Goal: Task Accomplishment & Management: Use online tool/utility

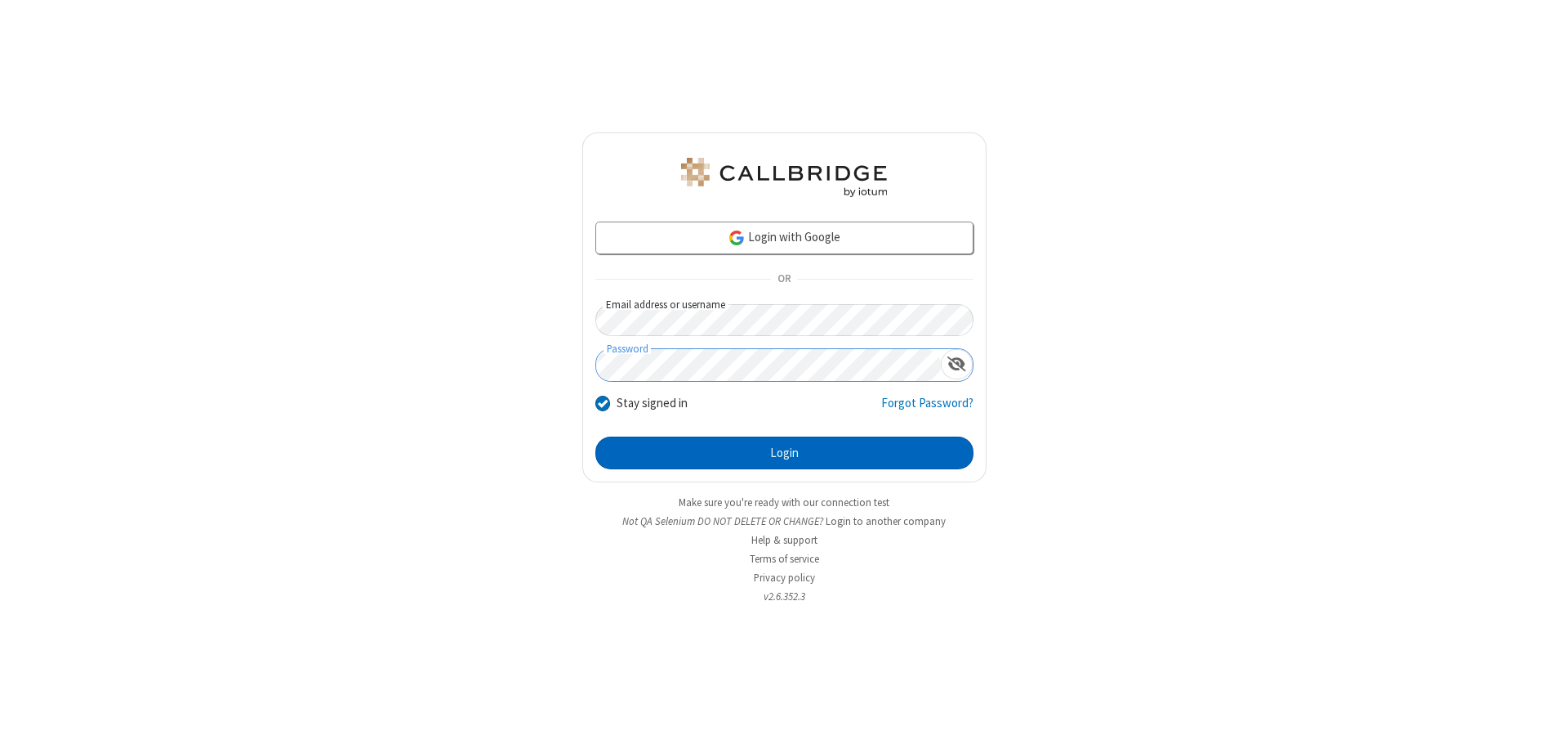
click at [784, 453] on button "Login" at bounding box center [784, 453] width 378 height 32
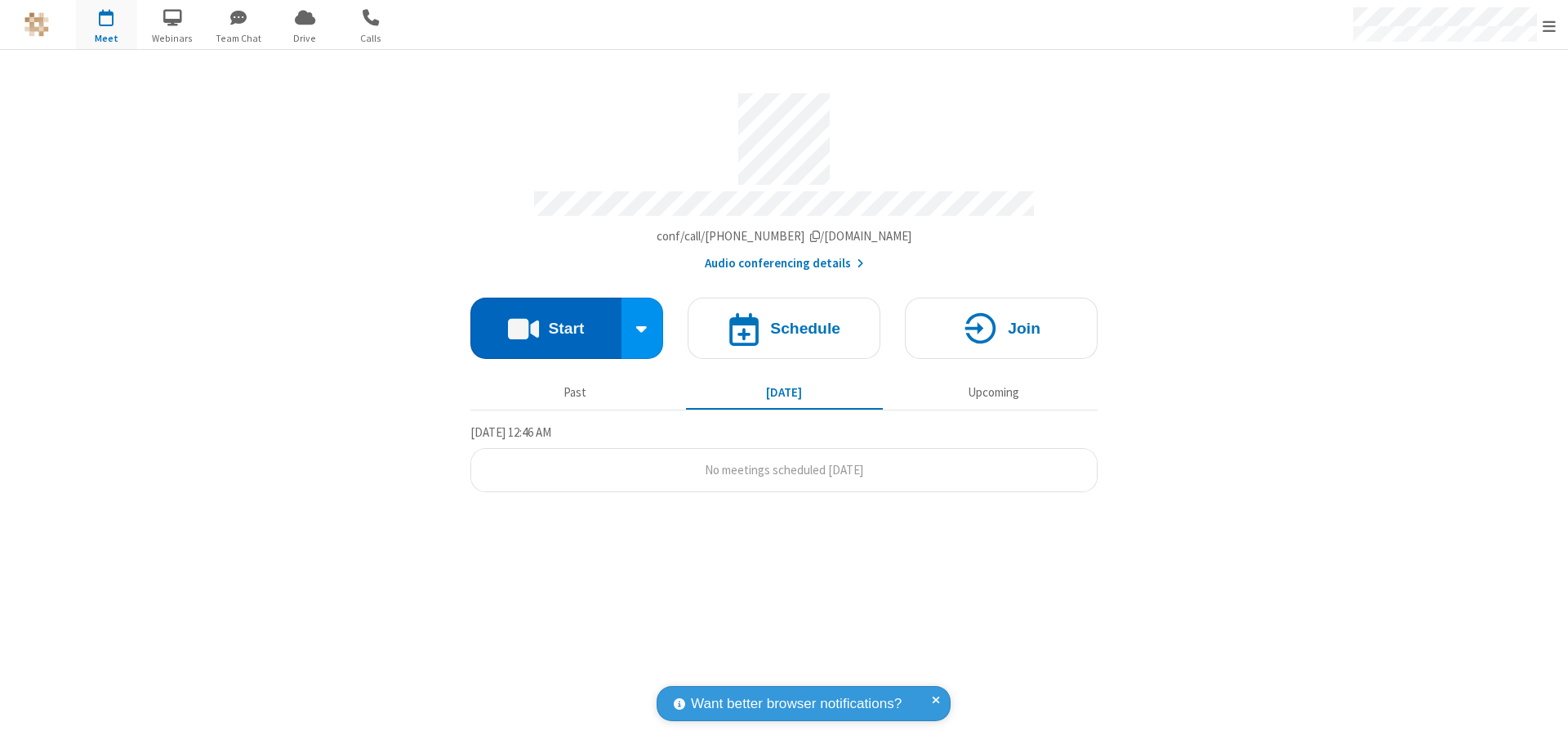
click at [546, 320] on button "Start" at bounding box center [546, 328] width 151 height 61
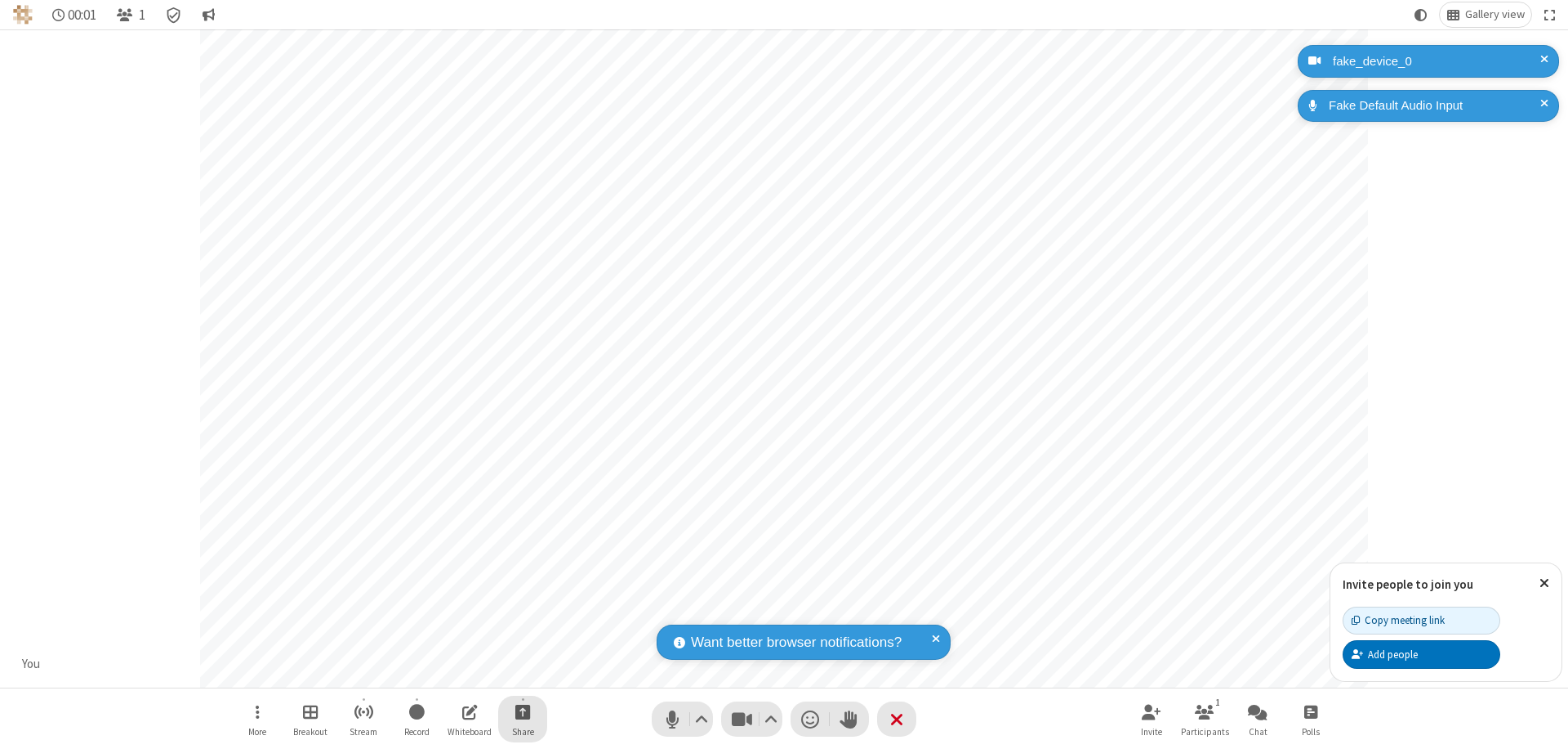
click at [523, 711] on span "Start sharing" at bounding box center [523, 711] width 15 height 20
click at [522, 611] on span "Share additional camera" at bounding box center [533, 615] width 121 height 14
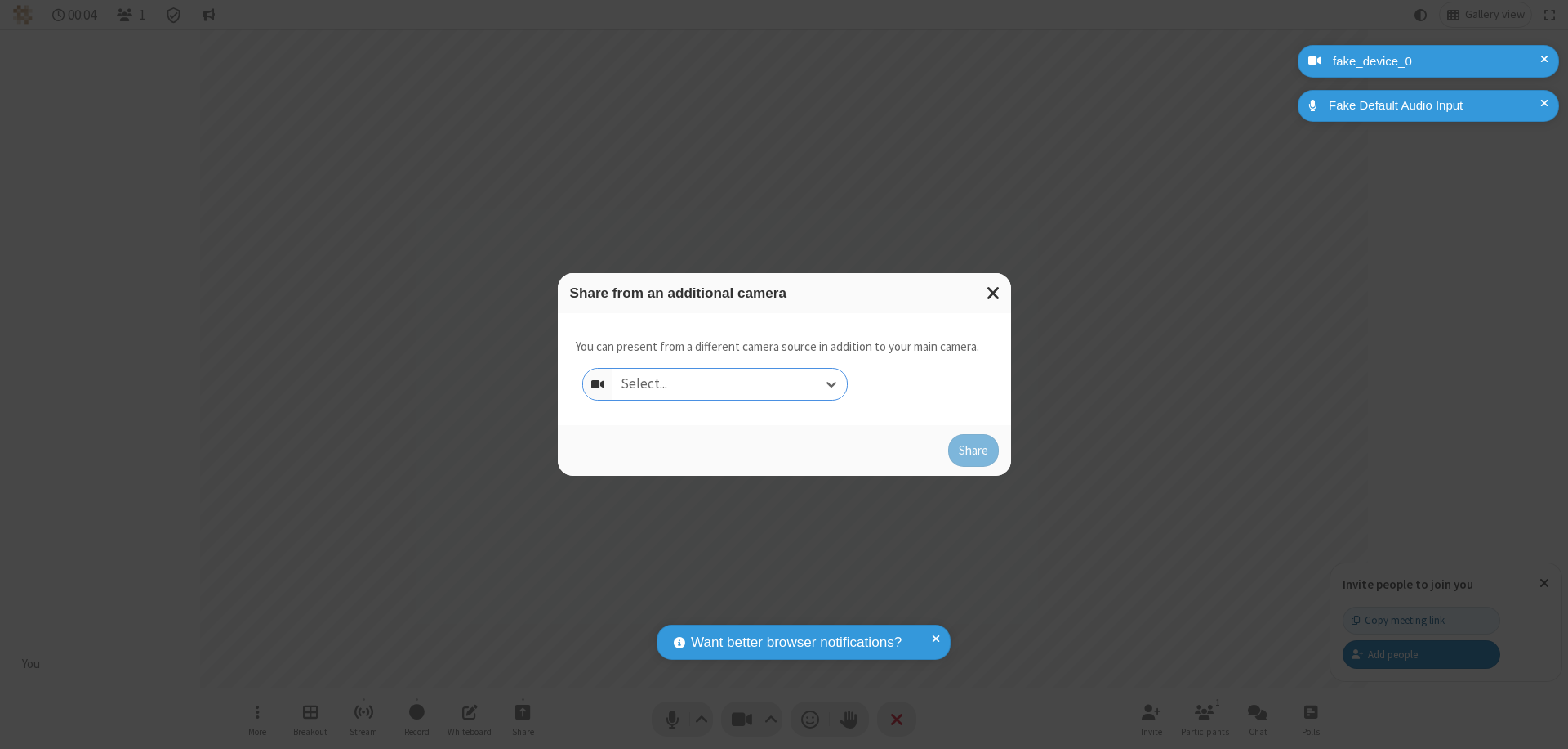
click at [730, 384] on div "Select..." at bounding box center [730, 384] width 234 height 31
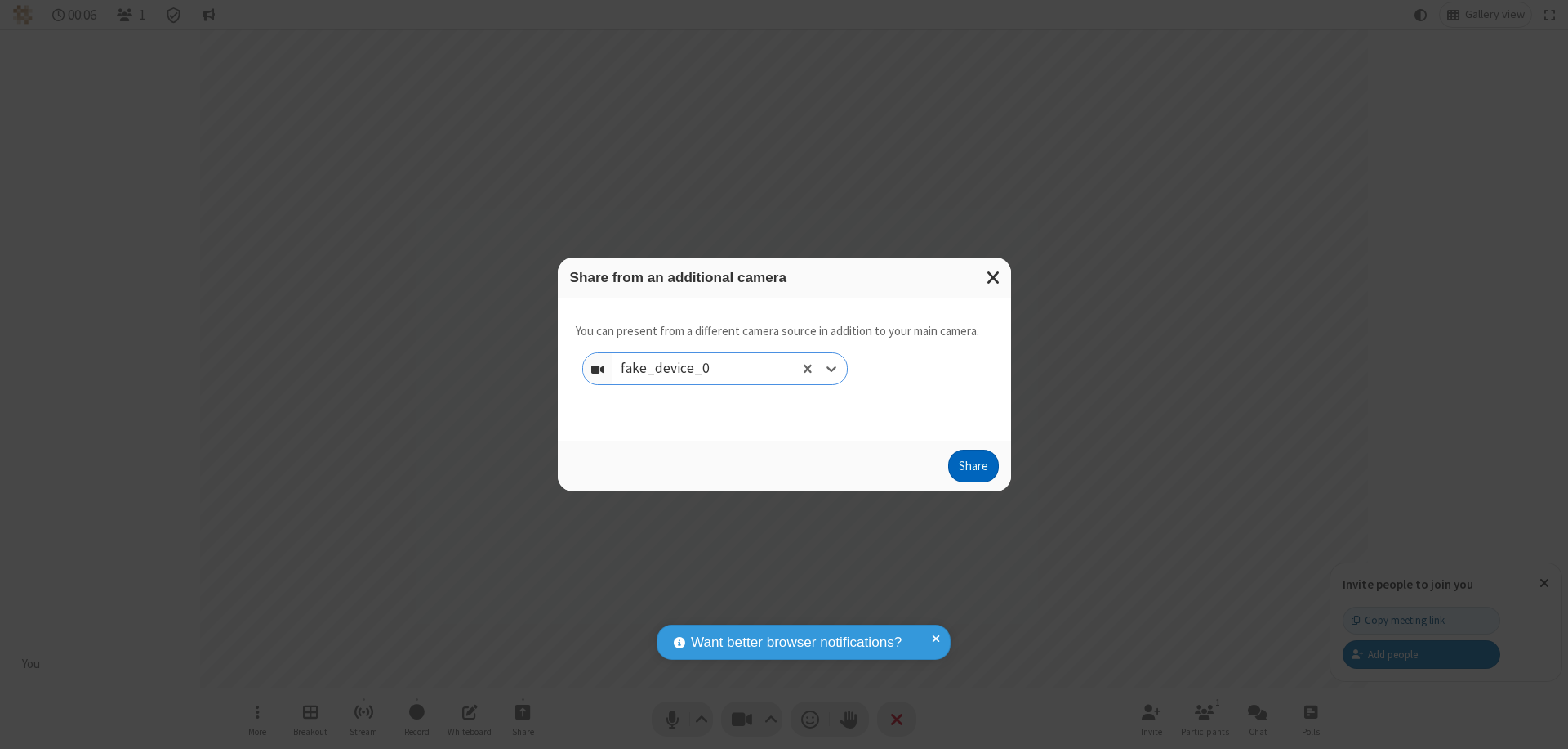
click at [973, 469] on button "Share" at bounding box center [974, 466] width 50 height 32
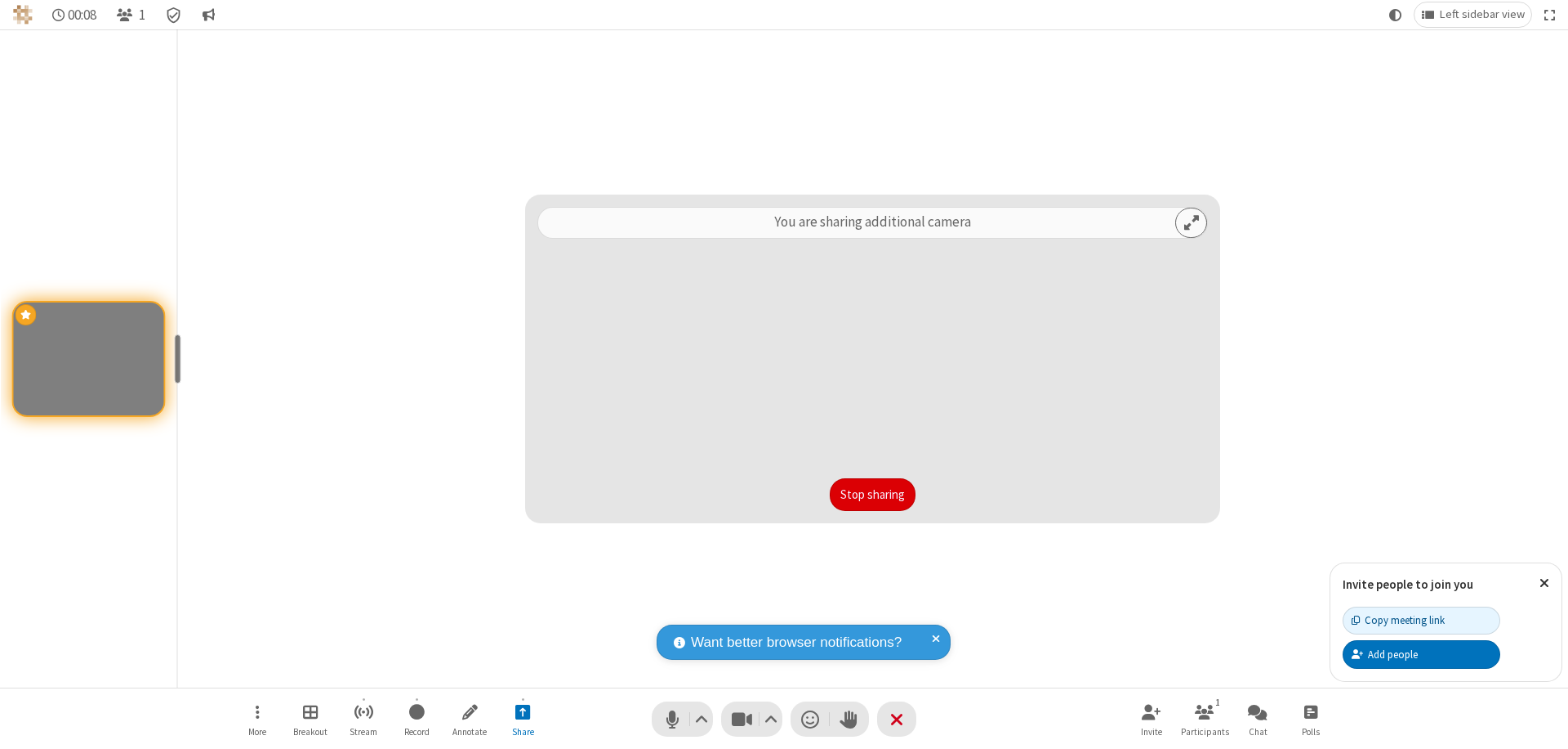
click at [873, 495] on button "Stop sharing" at bounding box center [873, 495] width 86 height 32
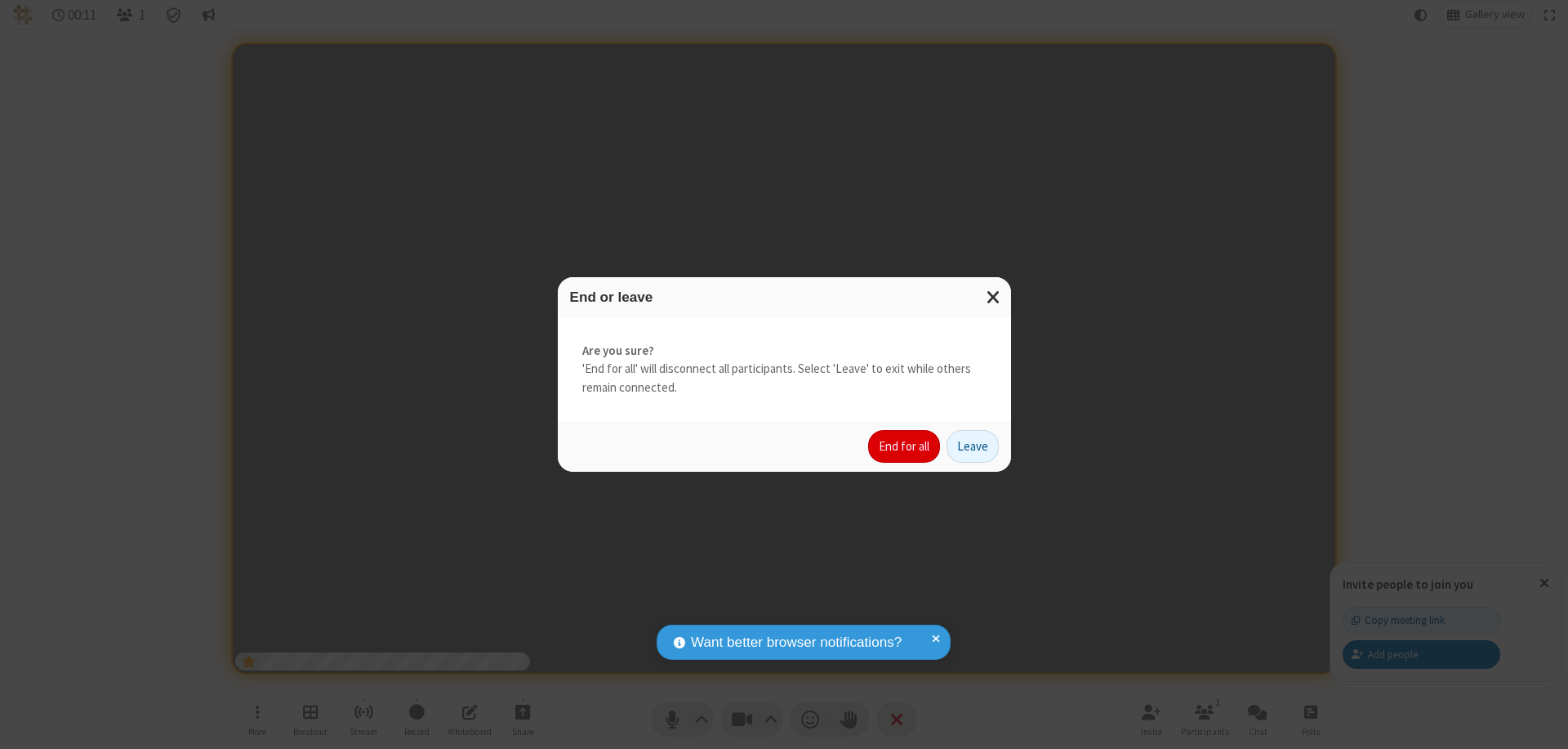
click at [905, 446] on button "End for all" at bounding box center [904, 446] width 71 height 32
